Goal: Task Accomplishment & Management: Understand process/instructions

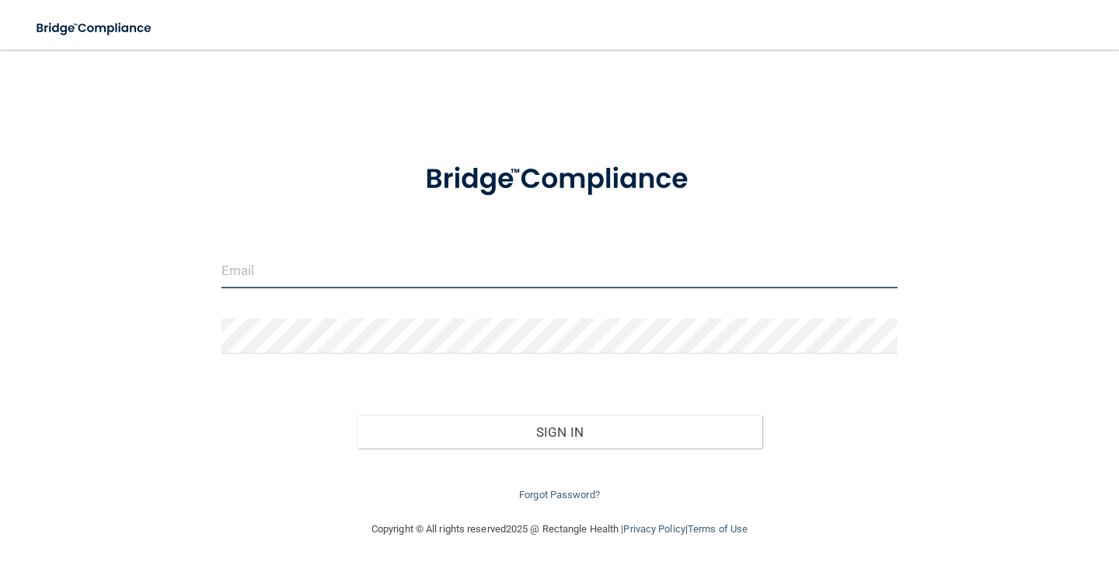
type input "[EMAIL_ADDRESS][DOMAIN_NAME]"
click at [364, 276] on input "[EMAIL_ADDRESS][DOMAIN_NAME]" at bounding box center [559, 270] width 676 height 35
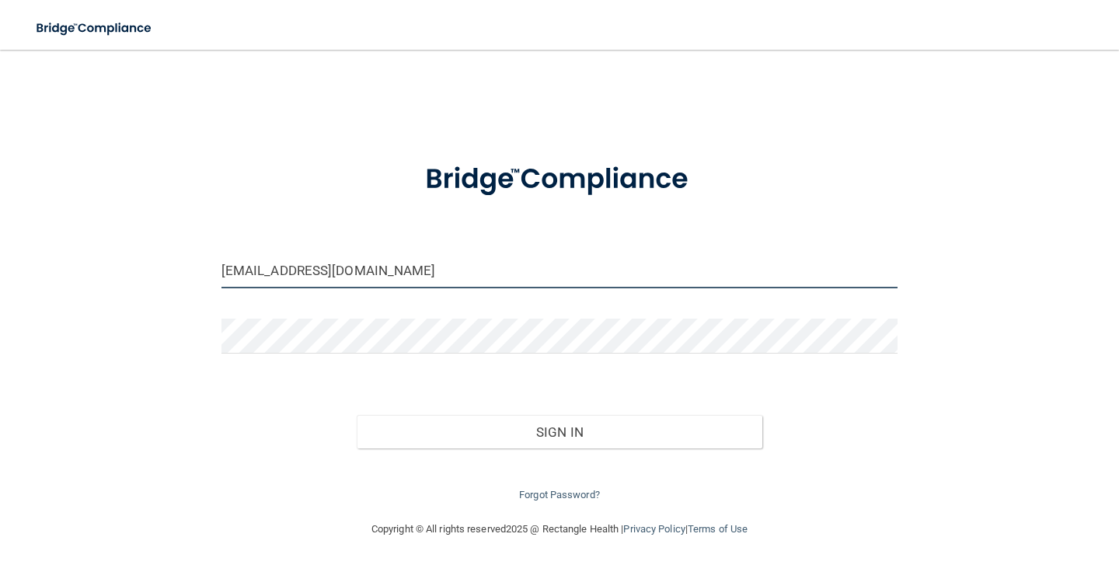
click at [364, 276] on input "[EMAIL_ADDRESS][DOMAIN_NAME]" at bounding box center [559, 270] width 676 height 35
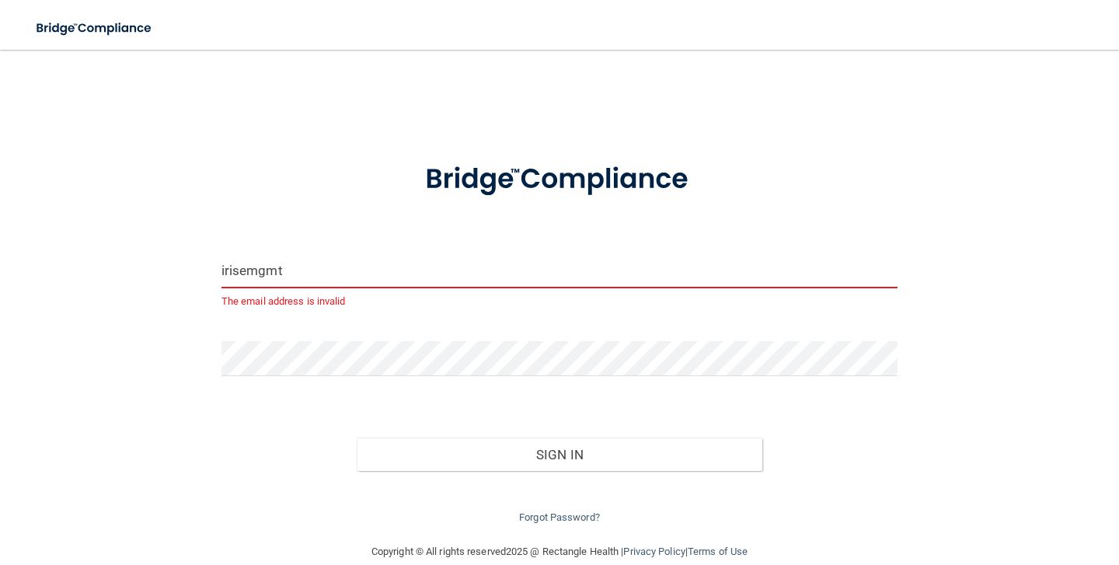
type input "irisemgmt.anand@gmail.com"
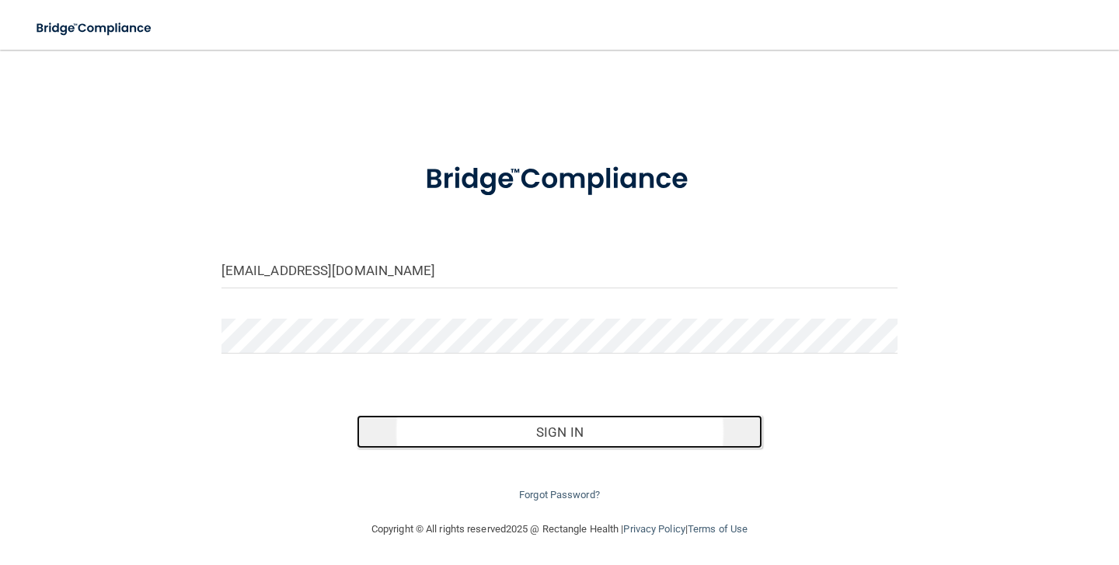
click at [591, 430] on button "Sign In" at bounding box center [560, 432] width 406 height 34
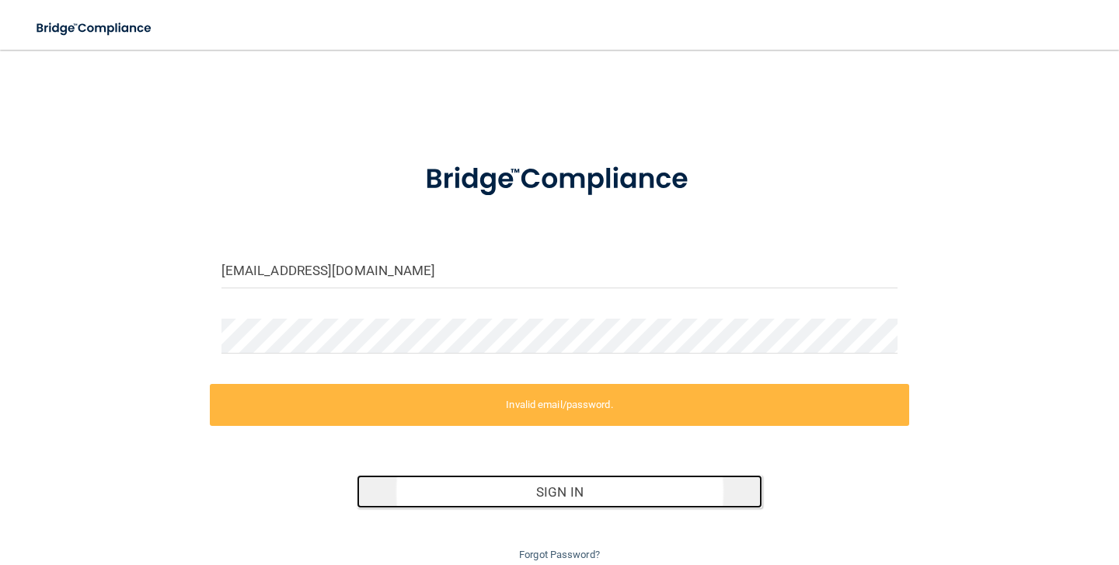
scroll to position [61, 0]
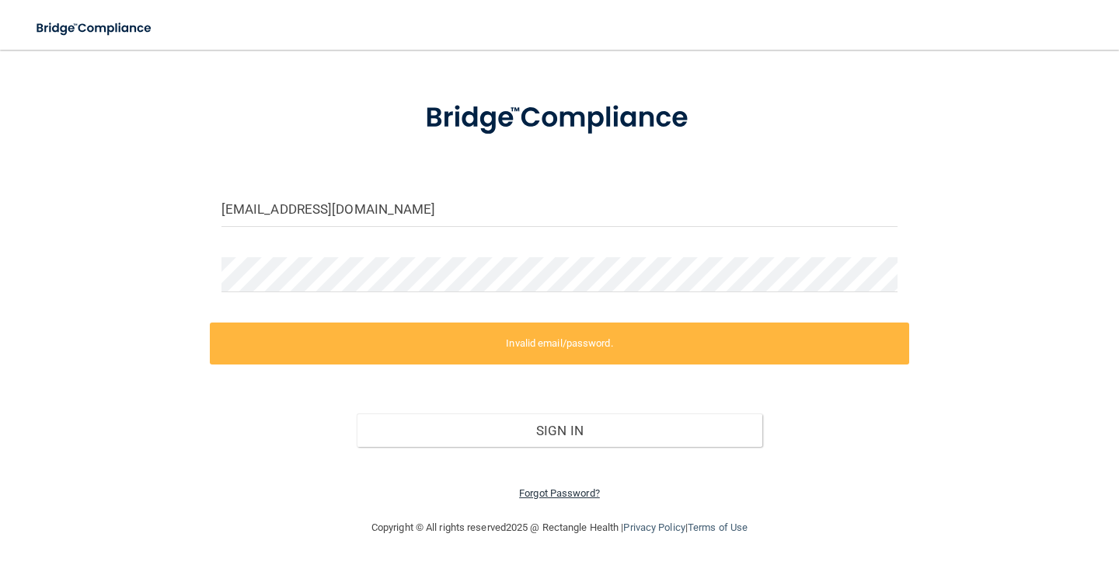
click at [561, 493] on link "Forgot Password?" at bounding box center [559, 493] width 81 height 12
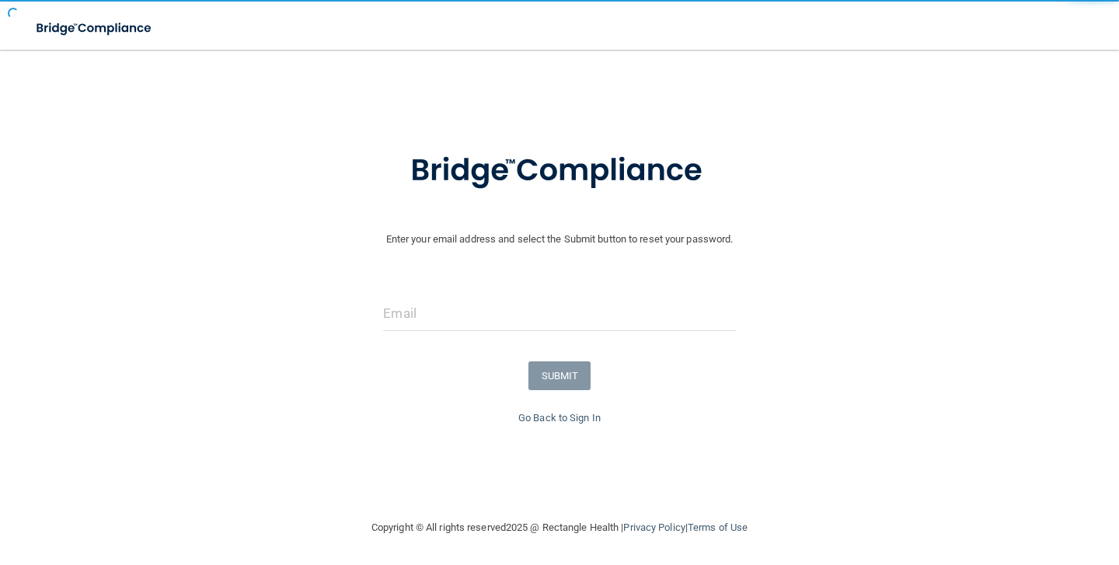
scroll to position [12, 0]
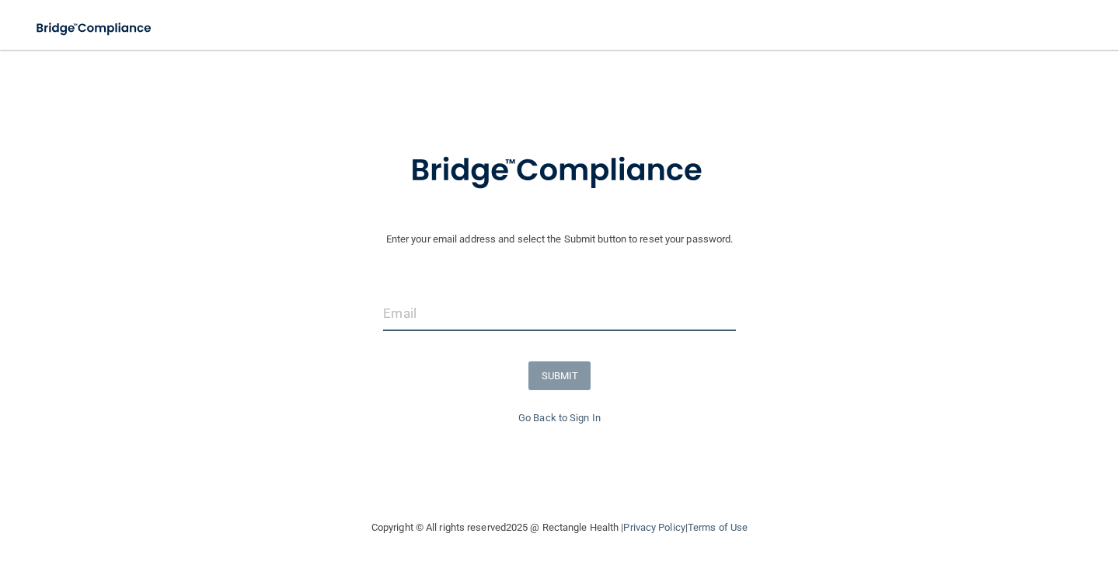
click at [575, 325] on input "email" at bounding box center [559, 313] width 352 height 35
type input "irisemgmt.anand@gmail.com"
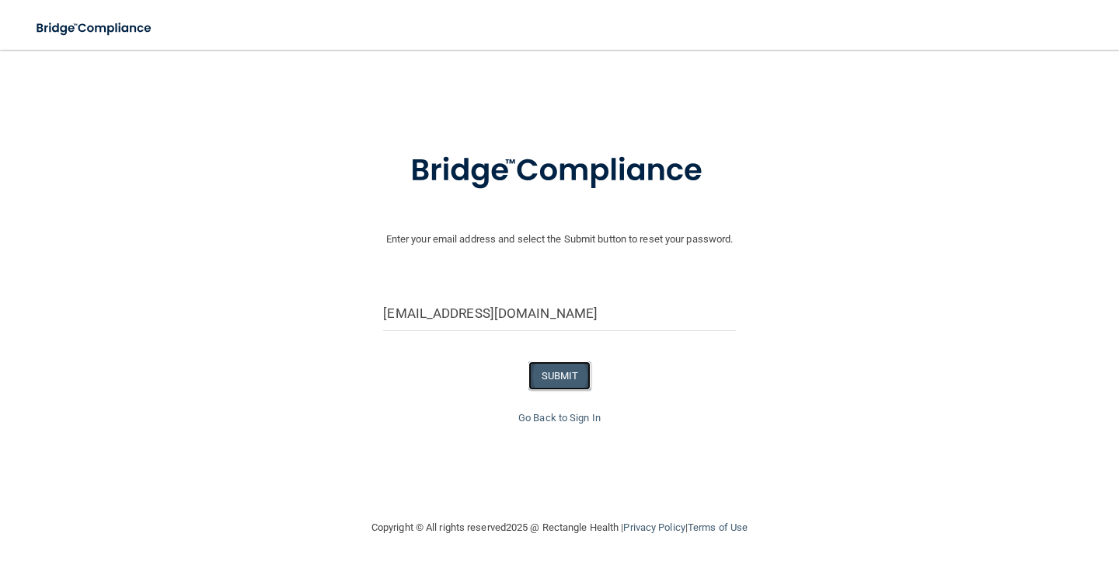
click at [561, 375] on button "SUBMIT" at bounding box center [559, 375] width 63 height 29
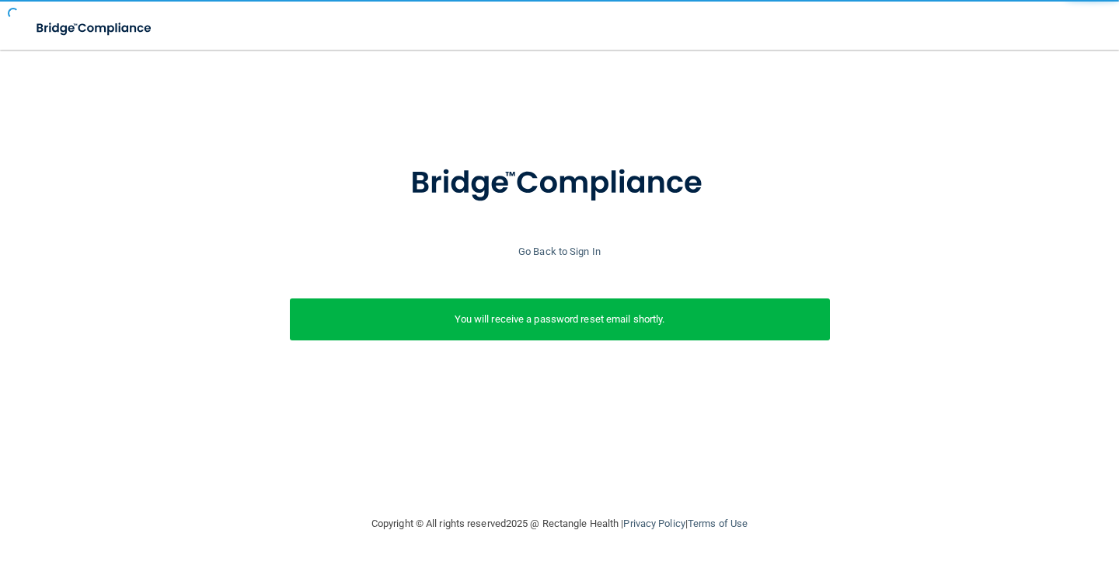
scroll to position [0, 0]
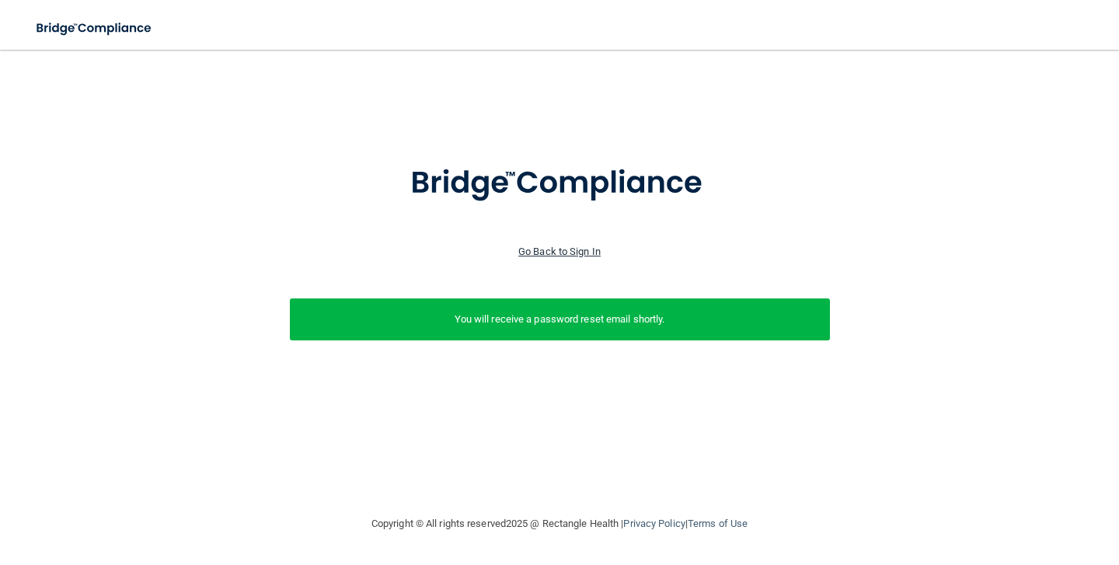
click at [567, 248] on link "Go Back to Sign In" at bounding box center [559, 252] width 82 height 12
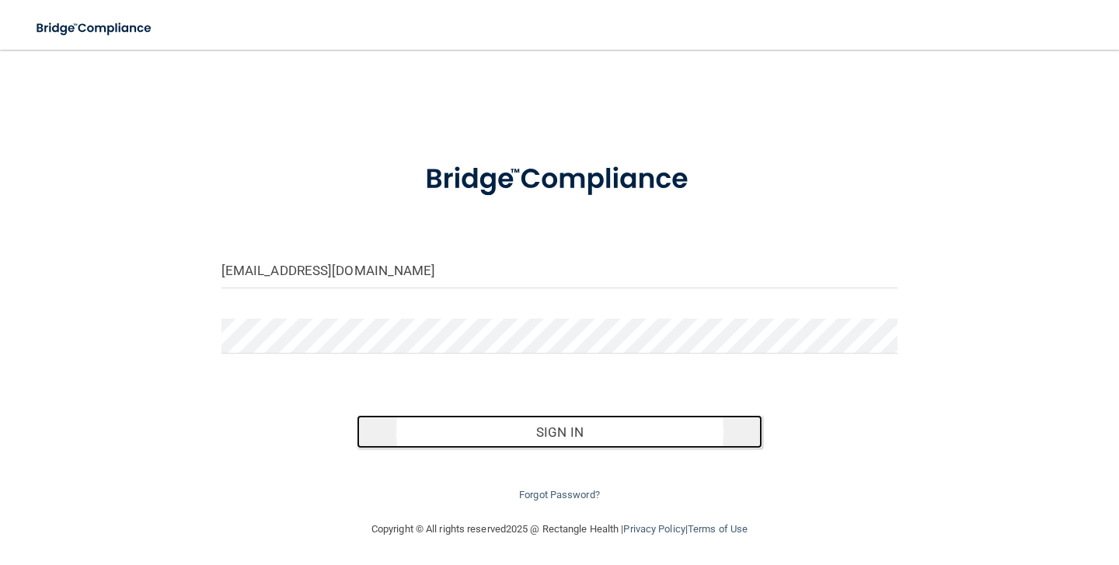
click at [522, 418] on button "Sign In" at bounding box center [560, 432] width 406 height 34
click at [521, 418] on button "Sign In" at bounding box center [560, 432] width 406 height 34
click at [551, 425] on button "Sign In" at bounding box center [560, 432] width 406 height 34
click at [556, 430] on button "Sign In" at bounding box center [560, 432] width 406 height 34
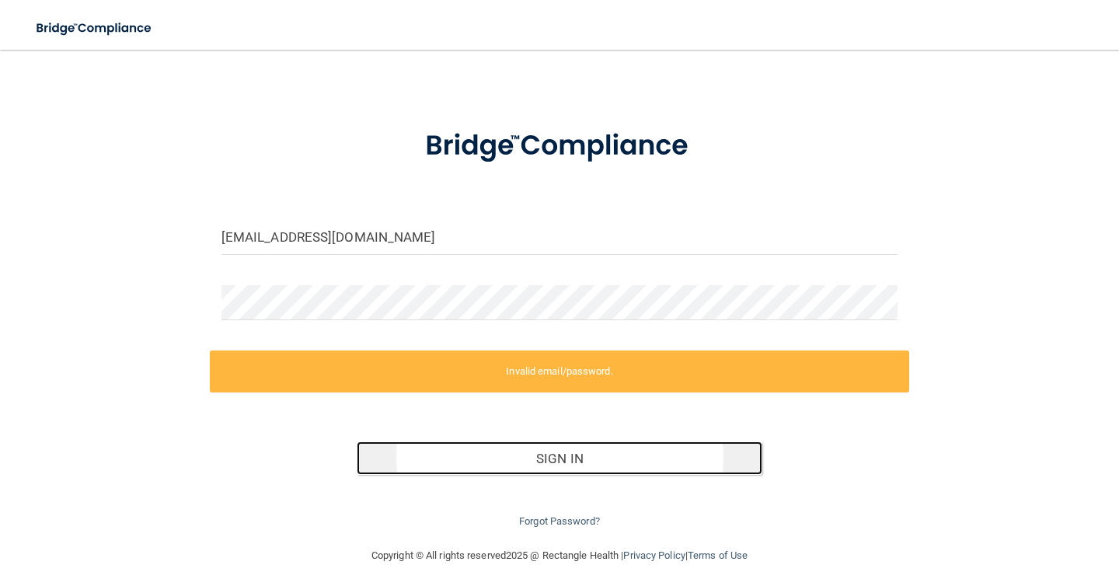
scroll to position [50, 0]
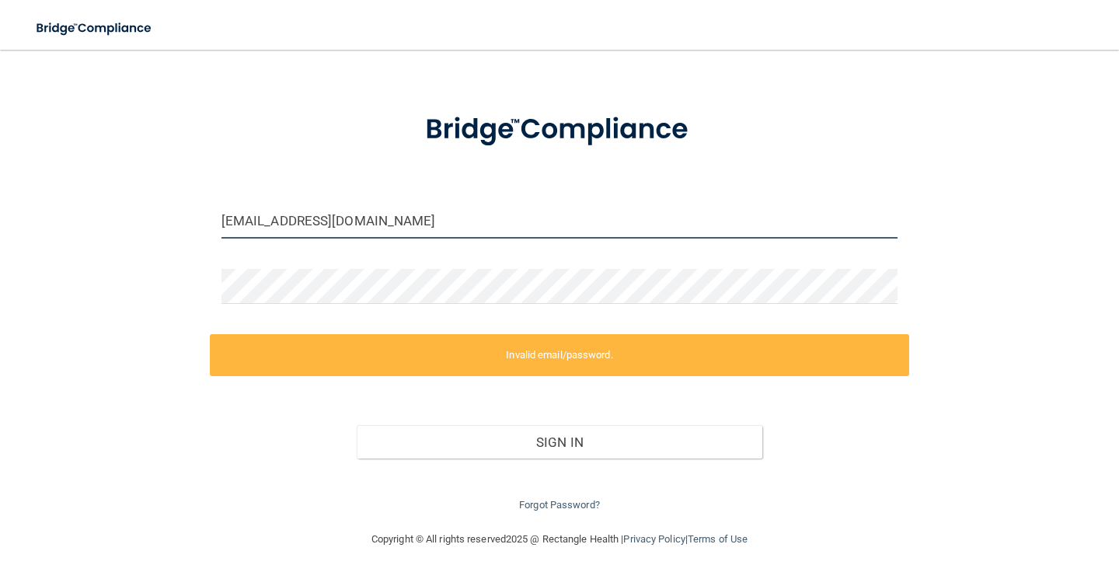
click at [350, 219] on input "irisemgmt.anand@gmail.com" at bounding box center [559, 221] width 676 height 35
type input "[EMAIL_ADDRESS][DOMAIN_NAME]"
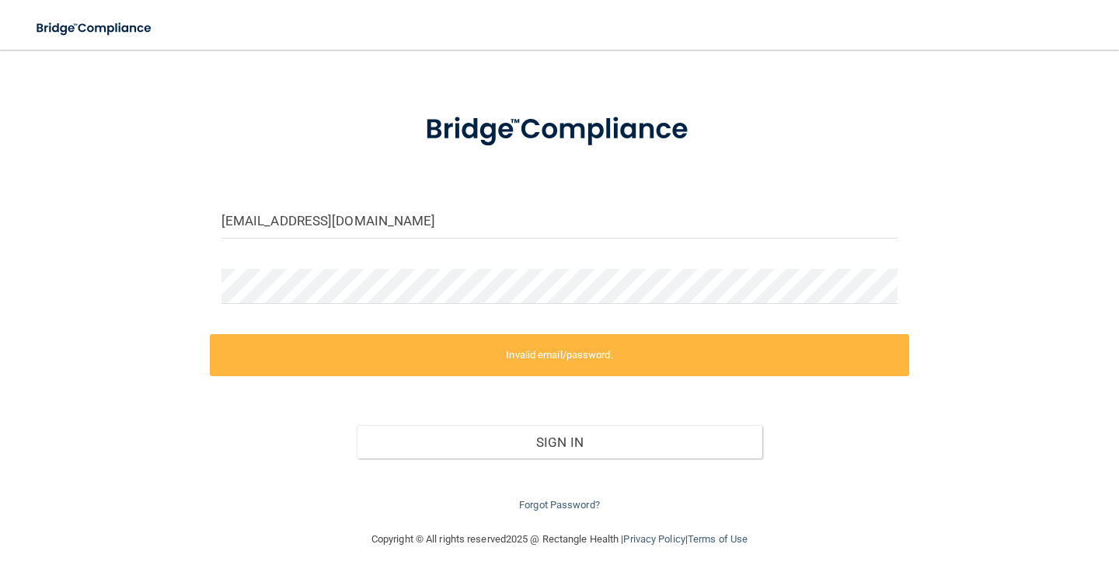
scroll to position [2, 0]
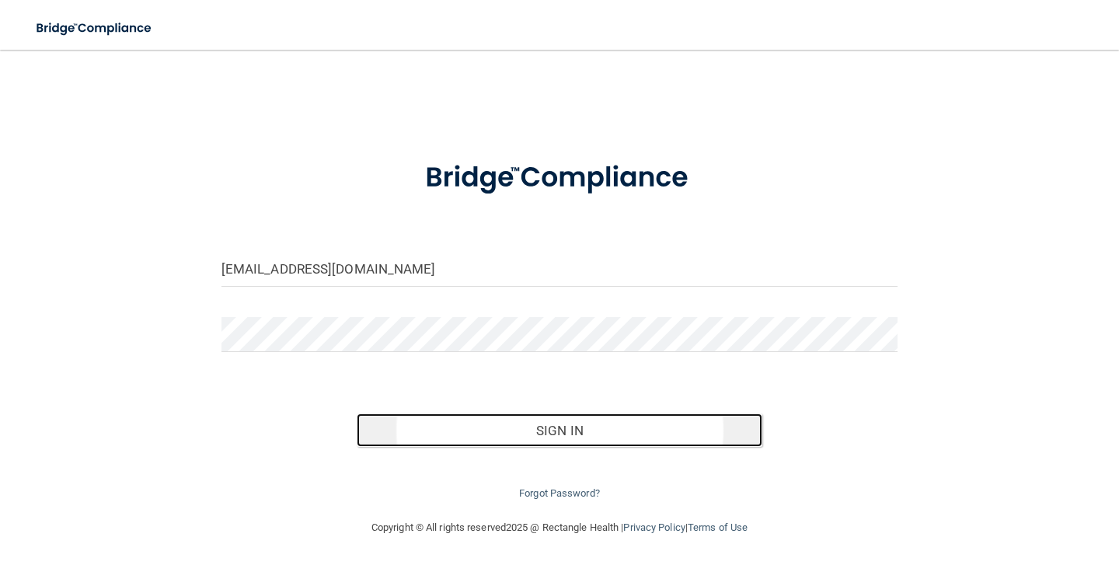
click at [537, 423] on button "Sign In" at bounding box center [560, 430] width 406 height 34
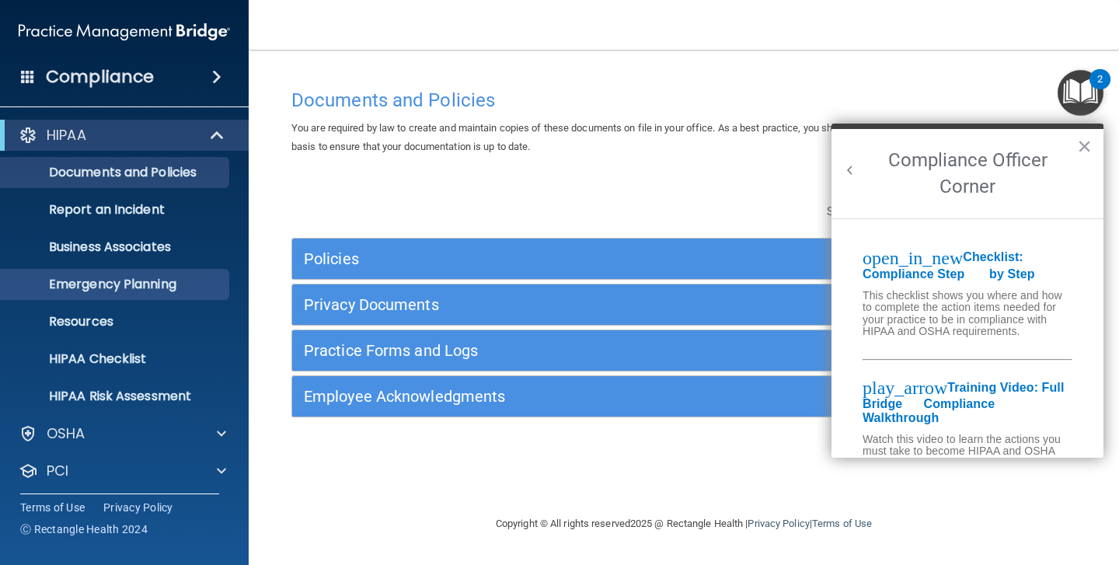
scroll to position [80, 0]
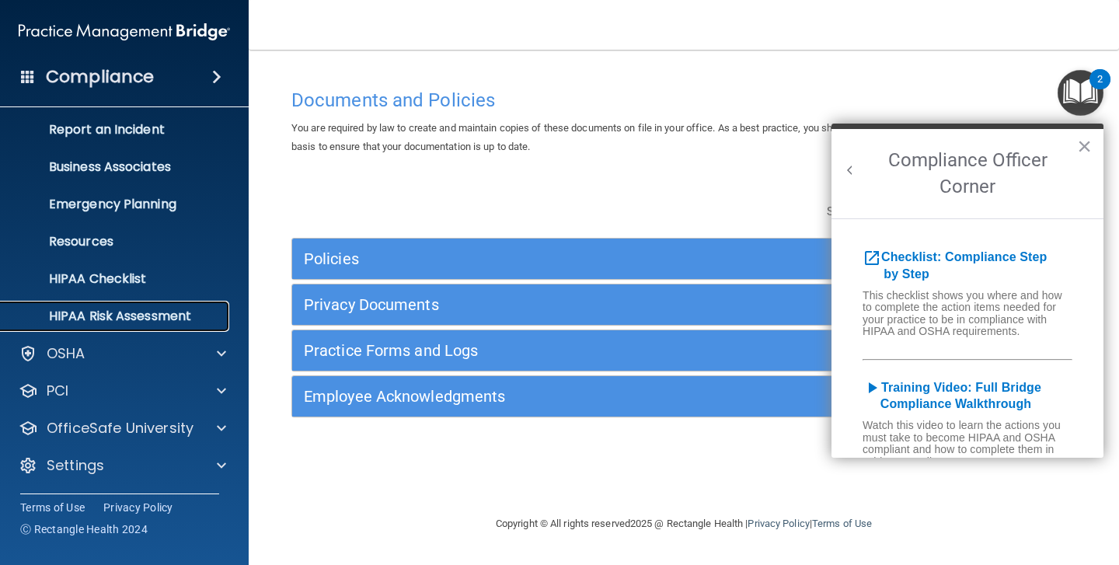
click at [150, 320] on p "HIPAA Risk Assessment" at bounding box center [116, 316] width 212 height 16
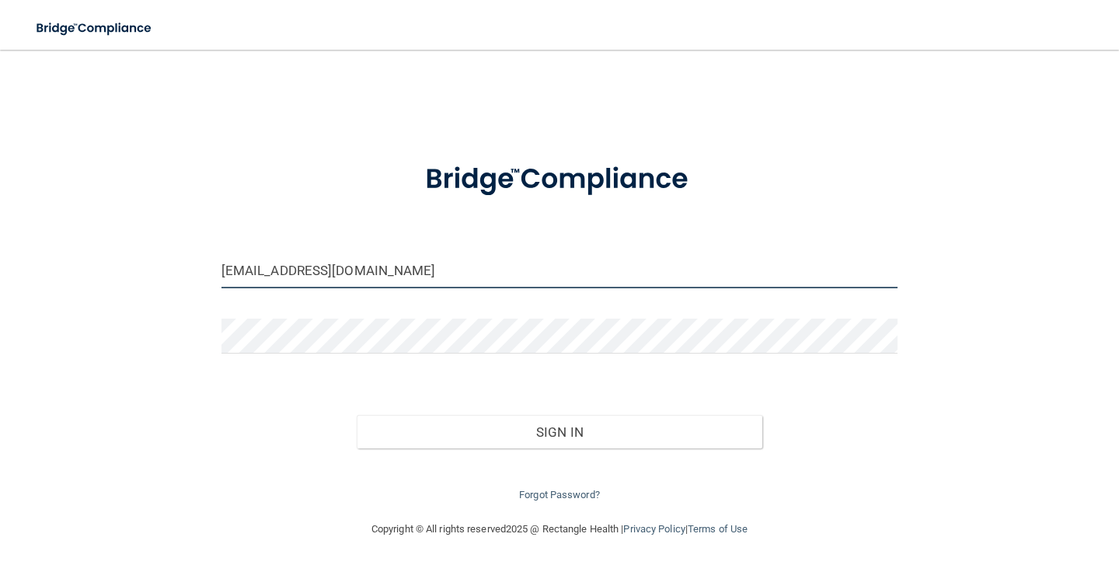
click at [427, 277] on input "[EMAIL_ADDRESS][DOMAIN_NAME]" at bounding box center [559, 270] width 676 height 35
click at [290, 274] on input "[EMAIL_ADDRESS][DOMAIN_NAME]" at bounding box center [559, 270] width 676 height 35
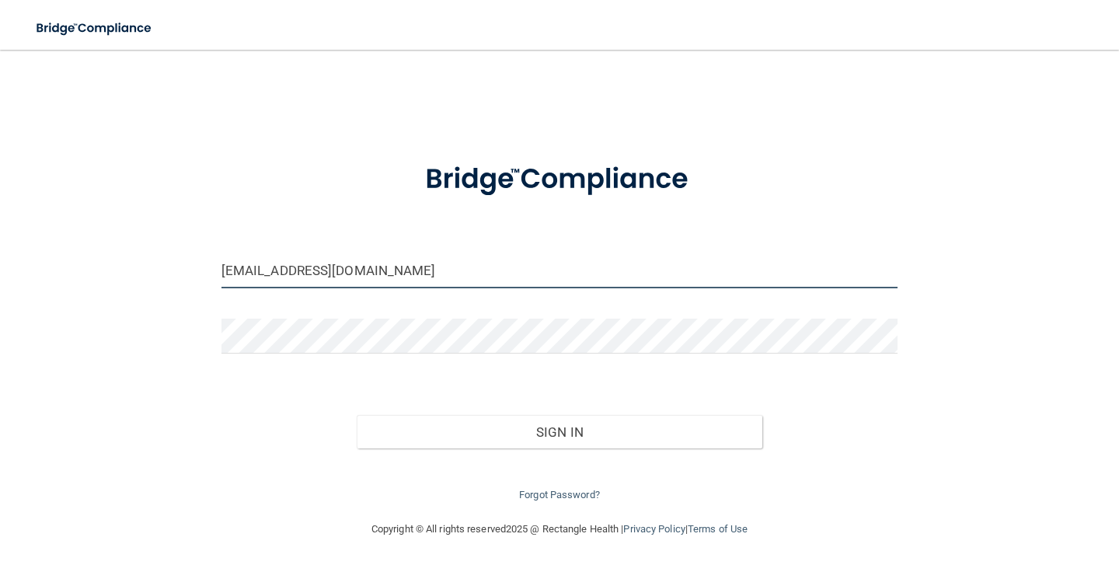
click at [290, 274] on input "[EMAIL_ADDRESS][DOMAIN_NAME]" at bounding box center [559, 270] width 676 height 35
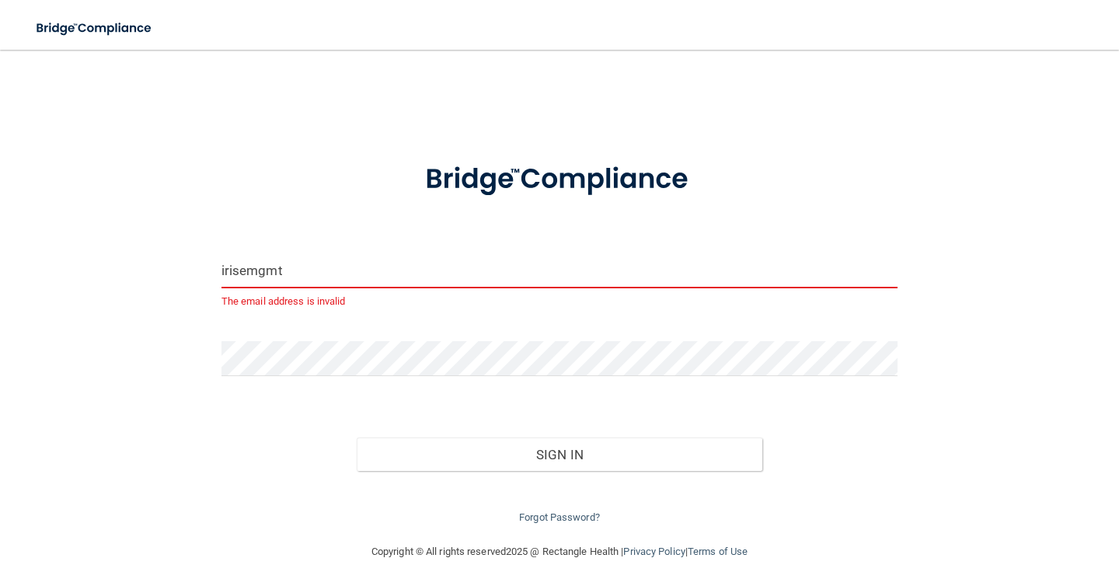
type input "[EMAIL_ADDRESS][DOMAIN_NAME]"
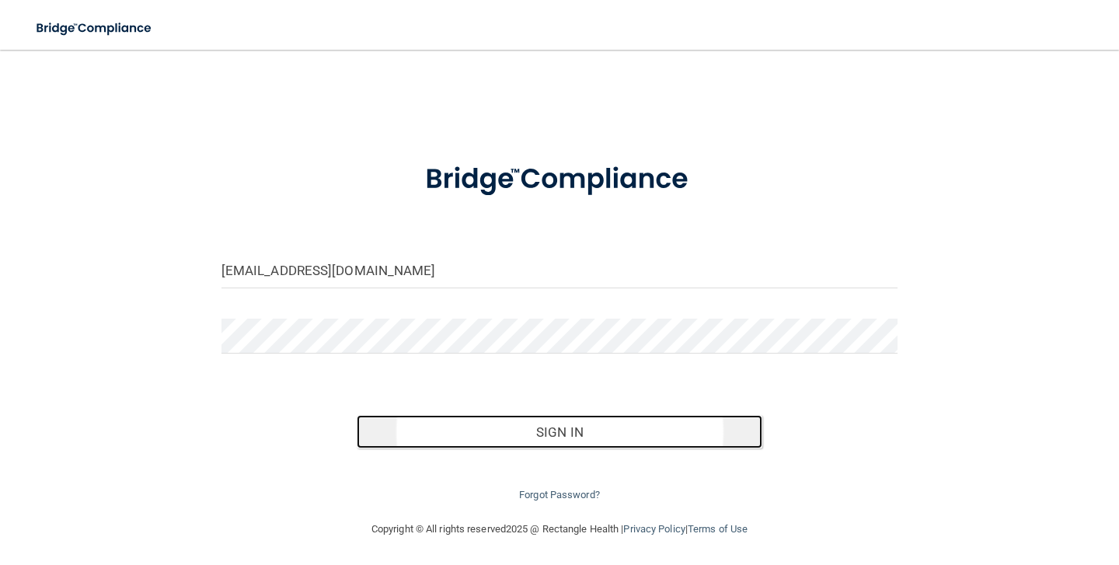
click at [597, 435] on button "Sign In" at bounding box center [560, 432] width 406 height 34
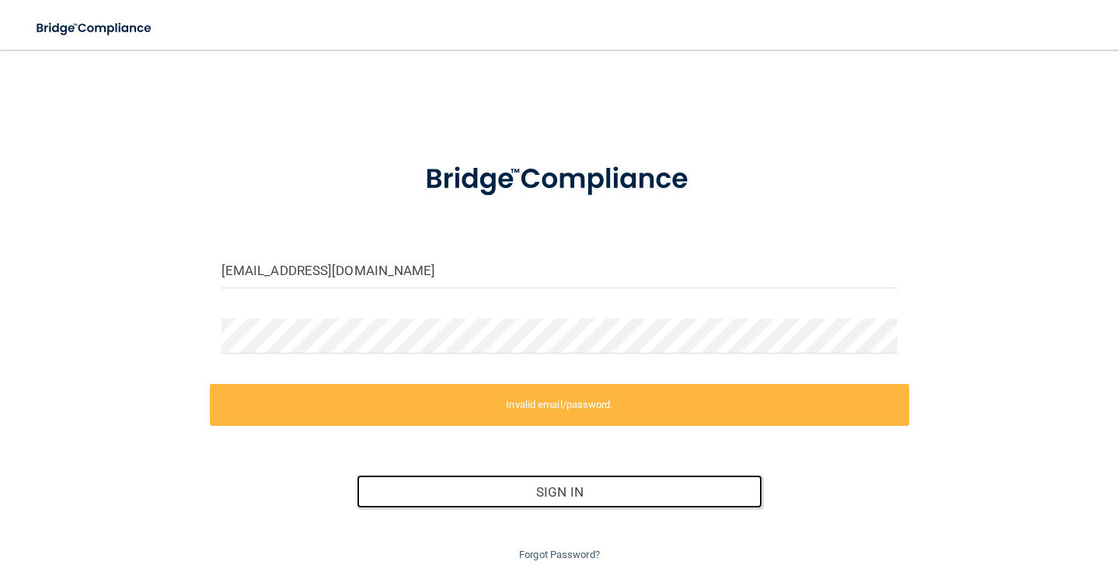
scroll to position [54, 0]
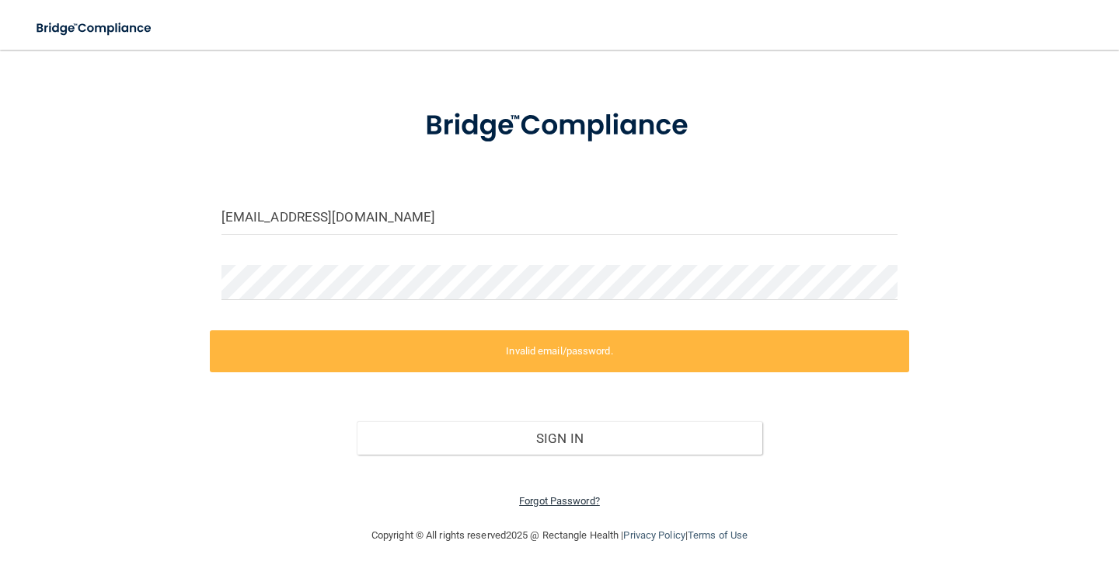
click at [550, 497] on link "Forgot Password?" at bounding box center [559, 501] width 81 height 12
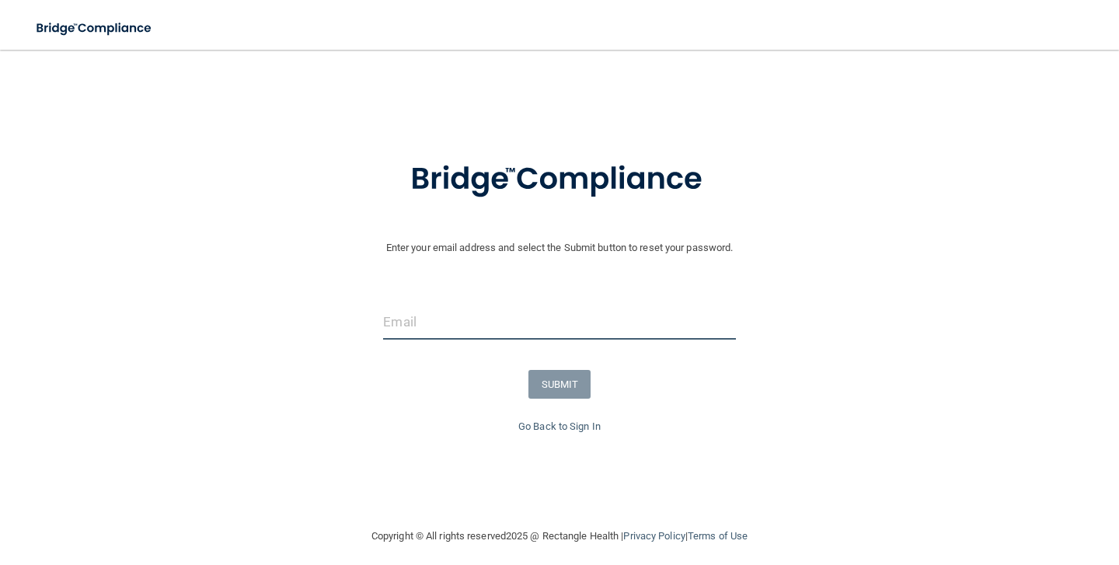
click at [485, 330] on input "email" at bounding box center [559, 322] width 352 height 35
type input "[EMAIL_ADDRESS][DOMAIN_NAME]"
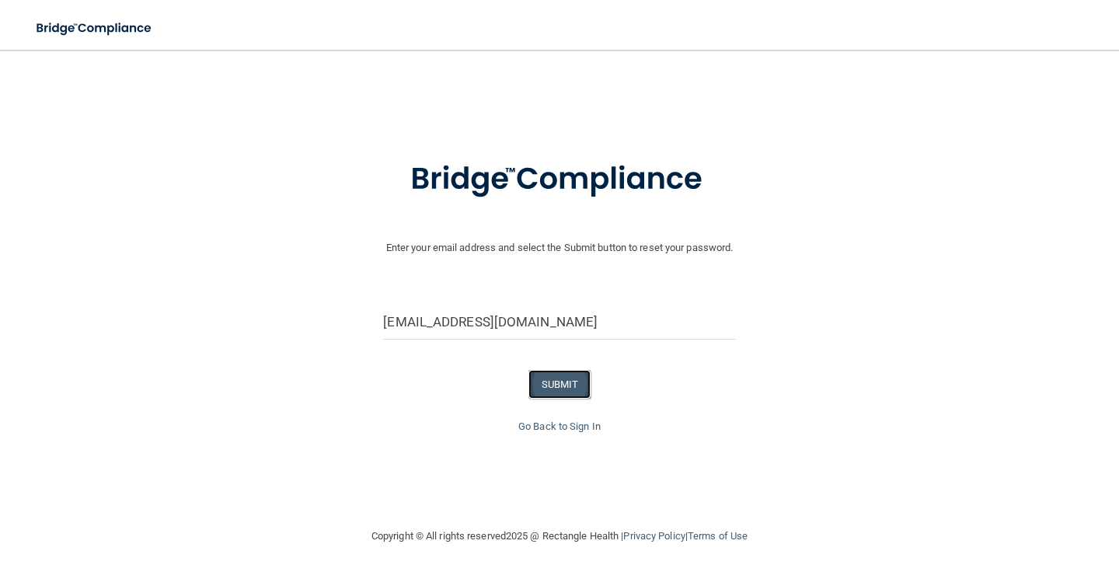
click at [557, 389] on button "SUBMIT" at bounding box center [559, 384] width 63 height 29
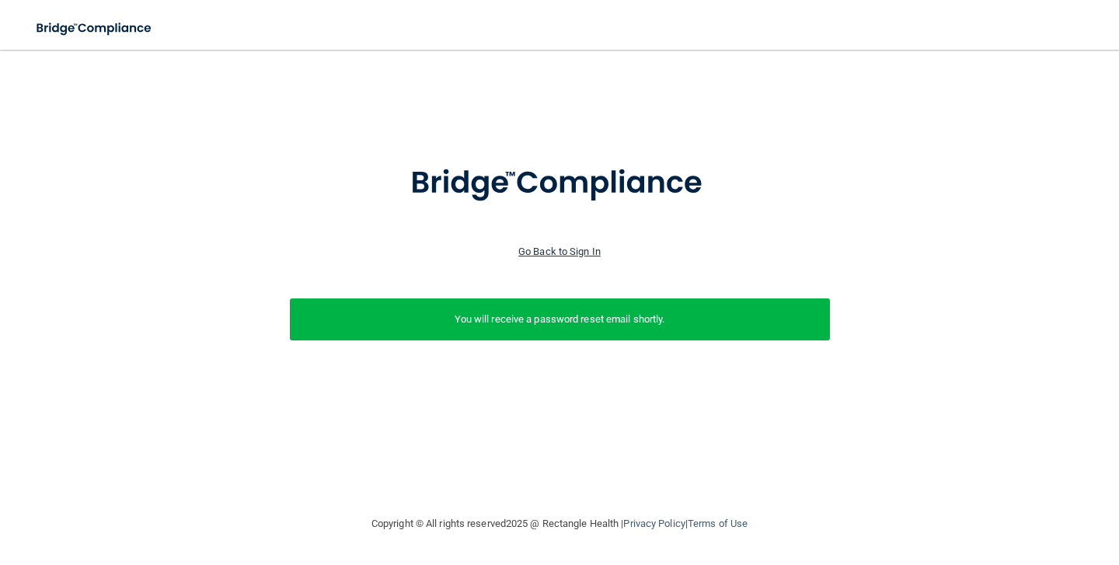
click at [580, 248] on link "Go Back to Sign In" at bounding box center [559, 252] width 82 height 12
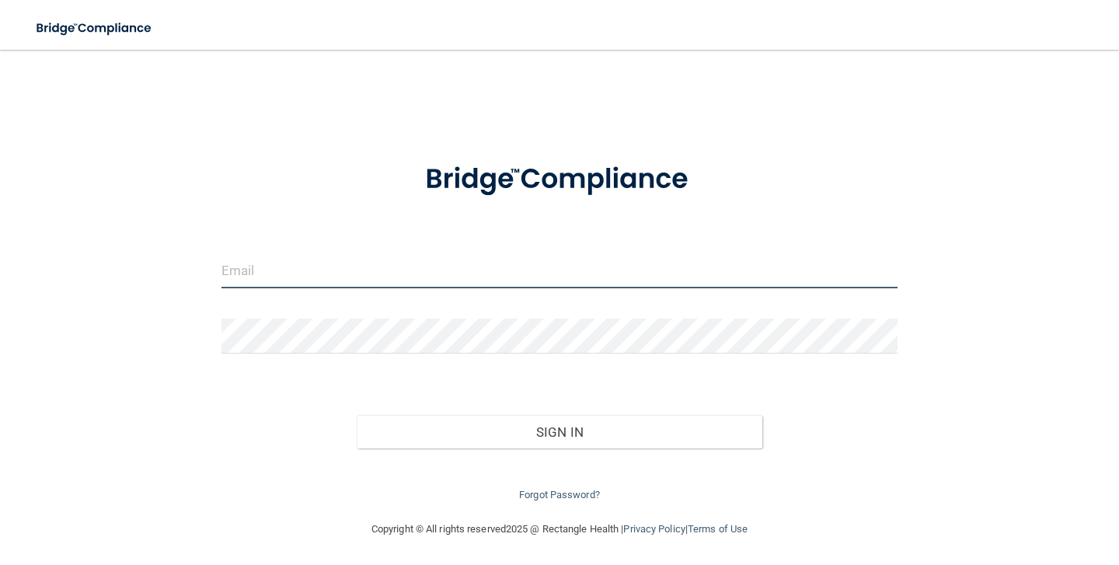
type input "[EMAIL_ADDRESS][DOMAIN_NAME]"
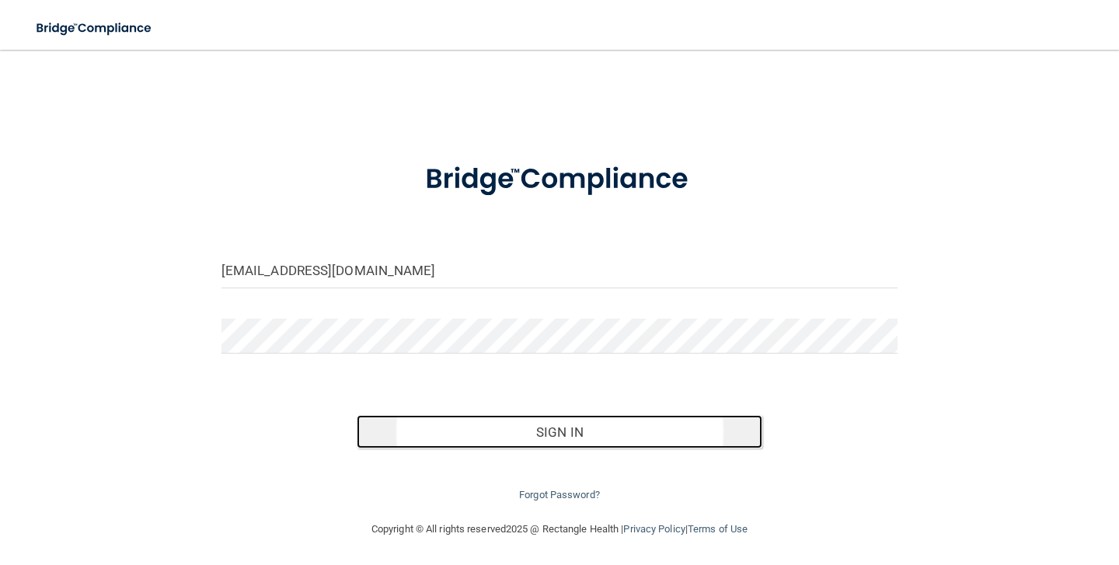
click at [552, 440] on button "Sign In" at bounding box center [560, 432] width 406 height 34
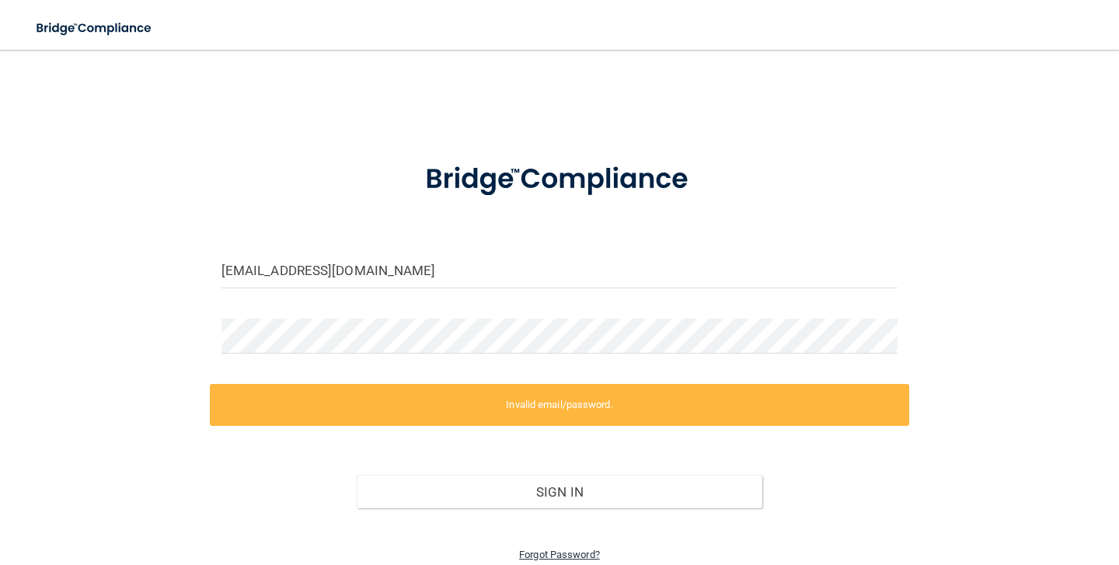
click at [561, 552] on link "Forgot Password?" at bounding box center [559, 555] width 81 height 12
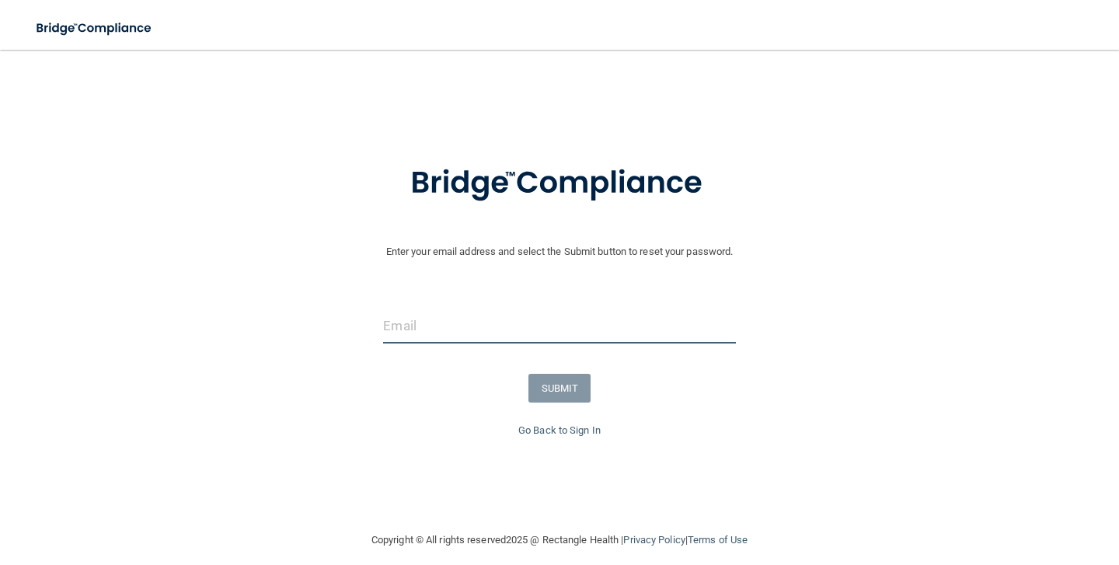
click at [564, 333] on input "email" at bounding box center [559, 325] width 352 height 35
type input "[EMAIL_ADDRESS][DOMAIN_NAME]"
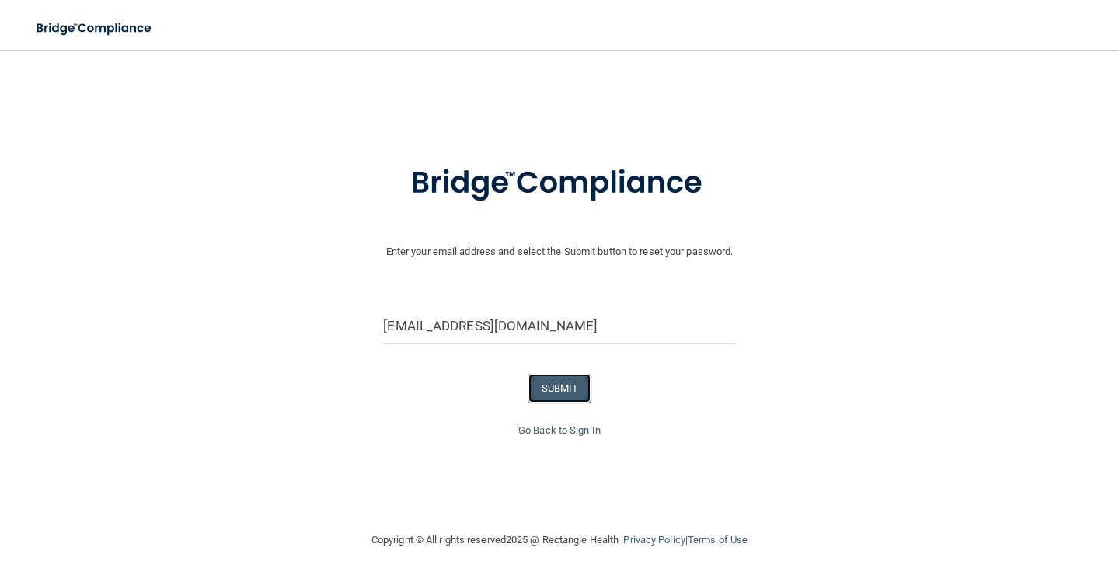
click at [573, 388] on button "SUBMIT" at bounding box center [559, 388] width 63 height 29
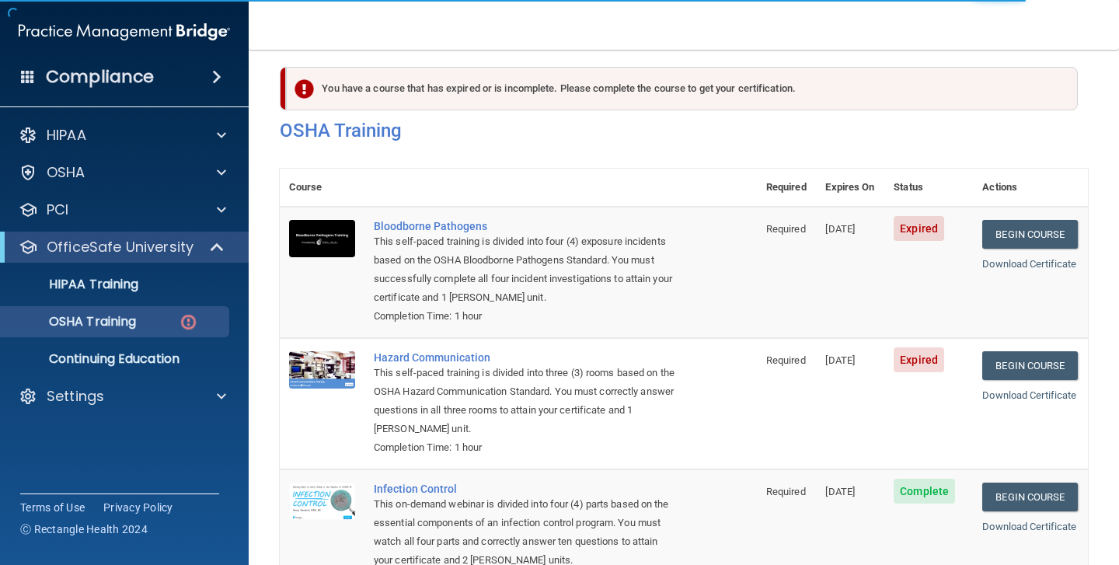
scroll to position [12, 0]
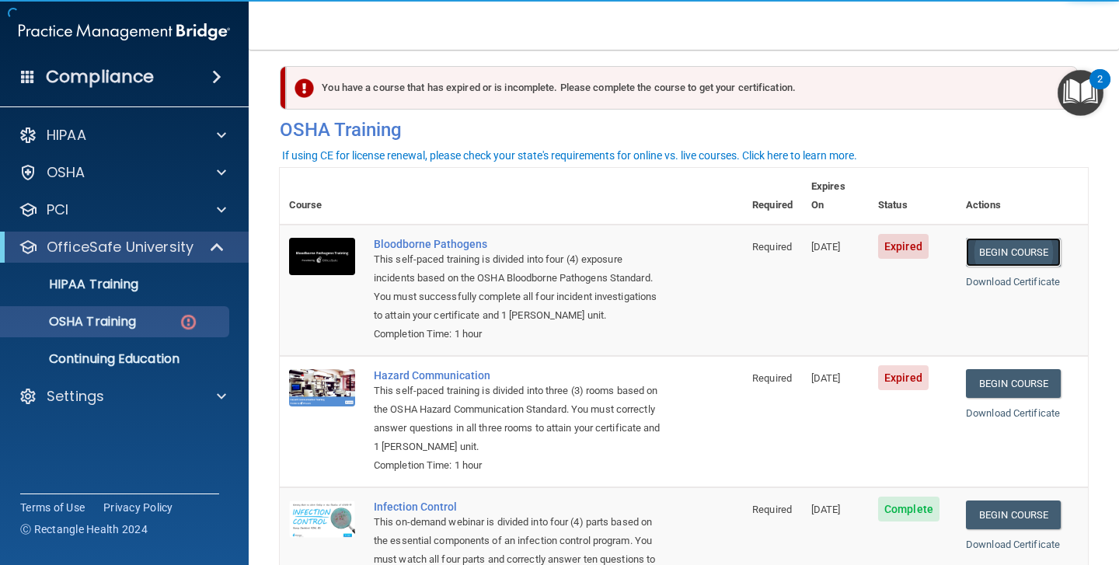
click at [1007, 238] on link "Begin Course" at bounding box center [1013, 252] width 95 height 29
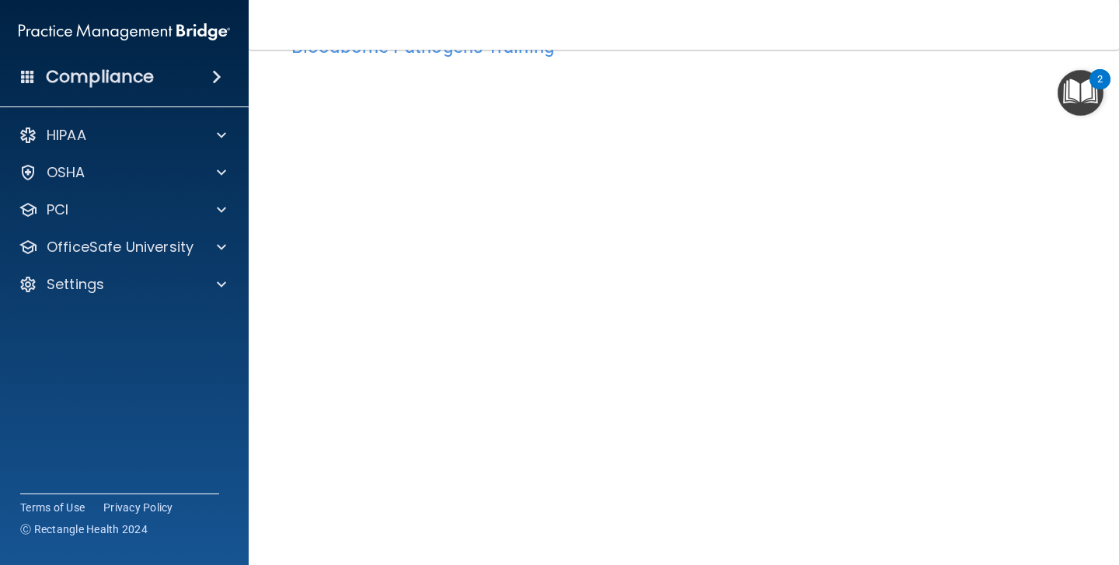
scroll to position [54, 0]
